Goal: Information Seeking & Learning: Learn about a topic

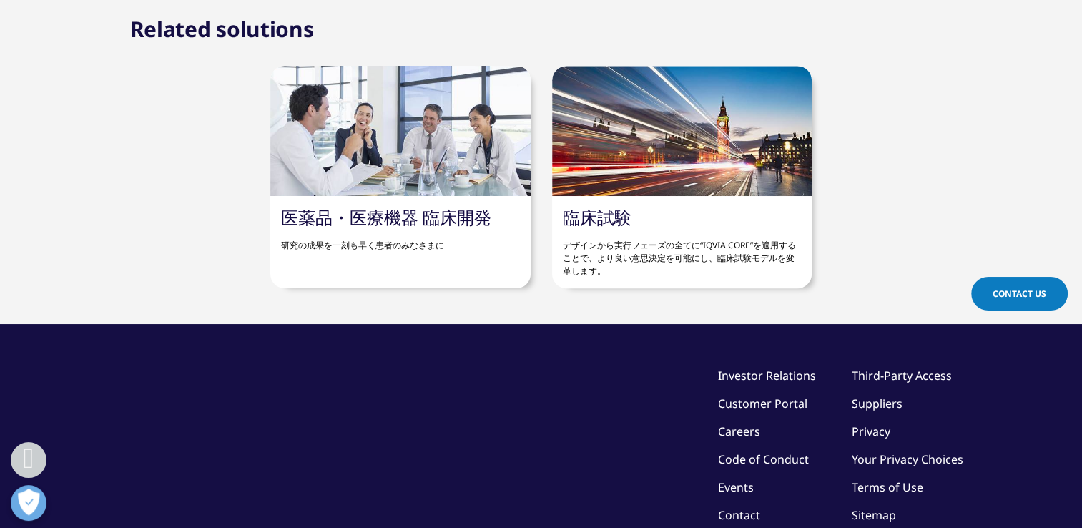
scroll to position [929, 0]
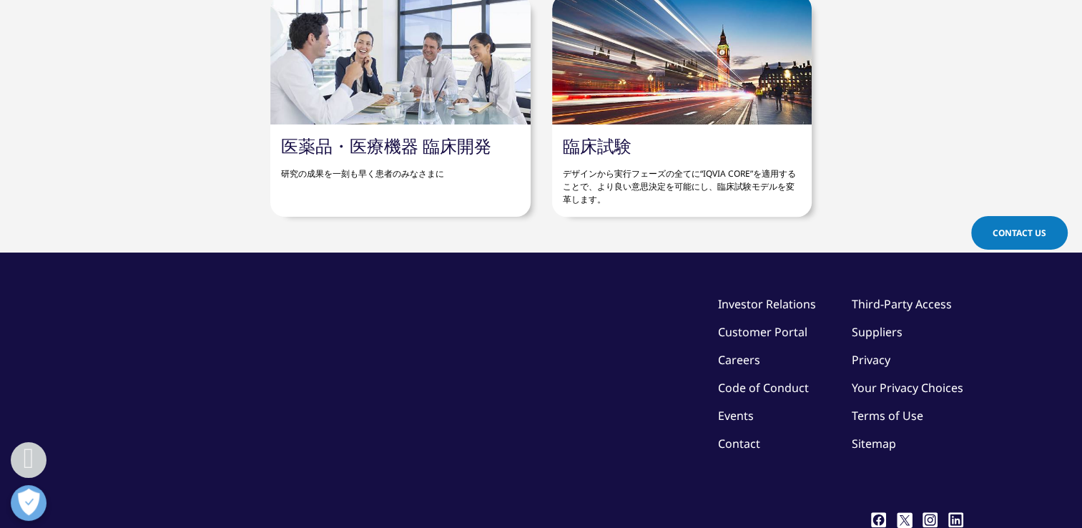
click at [686, 165] on p "デザインから実行フェーズの全てに“IQVIA CORE”を適用することで、より良い意思決定を可能にし、臨床試験モデルを変革します。" at bounding box center [682, 181] width 238 height 49
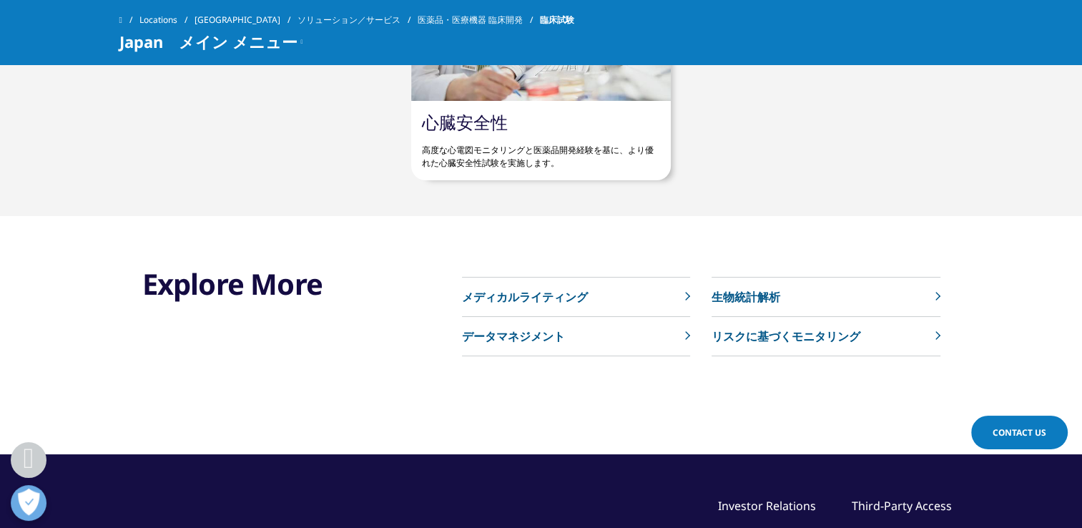
scroll to position [2002, 0]
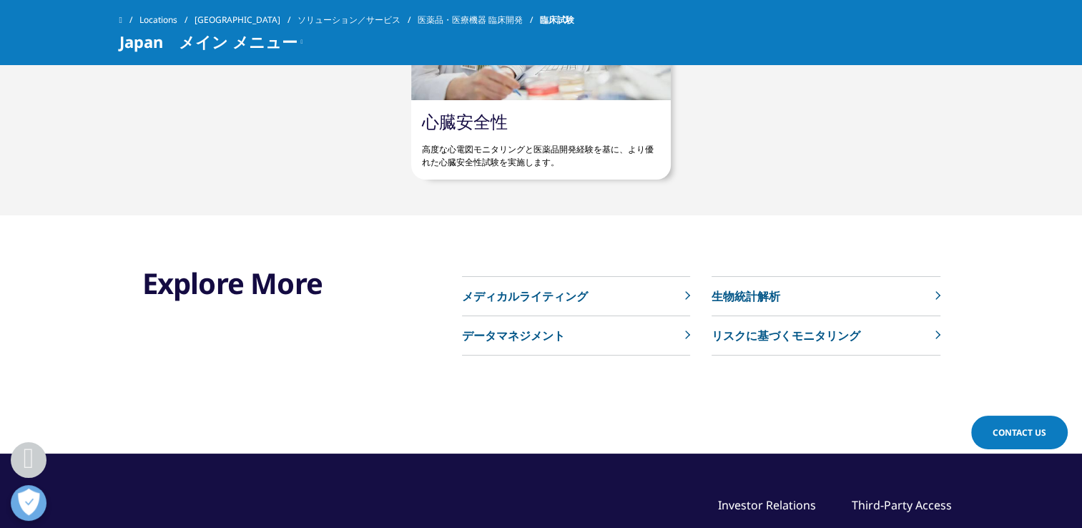
click at [621, 291] on link "メディカルライティング" at bounding box center [576, 296] width 228 height 39
